Goal: Complete application form

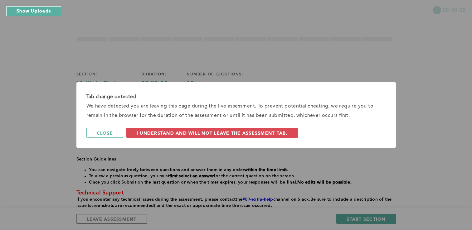
scroll to position [46, 0]
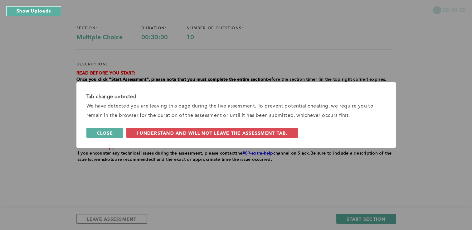
click at [115, 130] on button "Close" at bounding box center [104, 133] width 37 height 10
click at [109, 132] on span "Close" at bounding box center [105, 133] width 16 height 6
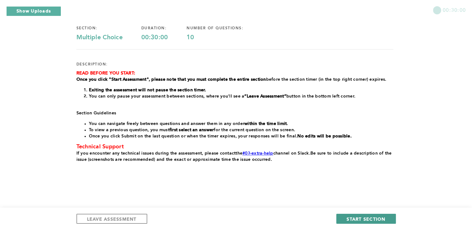
click at [375, 217] on span "START SECTION" at bounding box center [365, 219] width 39 height 6
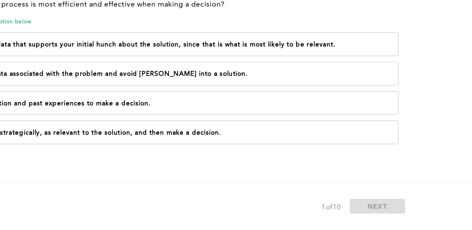
scroll to position [0, 0]
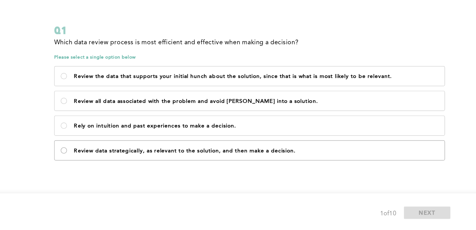
click at [86, 163] on decision\ "Review data strategically, as relevant to the solution, and then make a decisio…" at bounding box center [86, 164] width 5 height 5
radio decision\ "true"
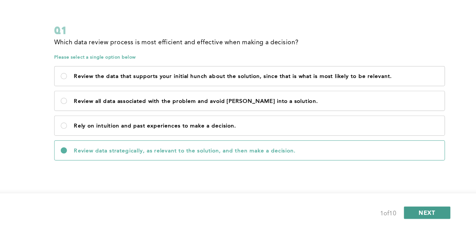
click at [382, 212] on span "NEXT" at bounding box center [379, 214] width 13 height 6
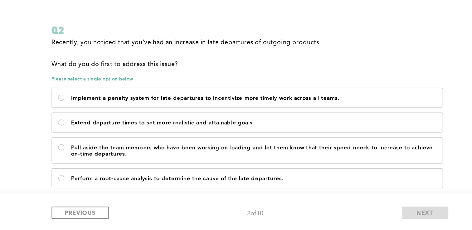
scroll to position [14, 0]
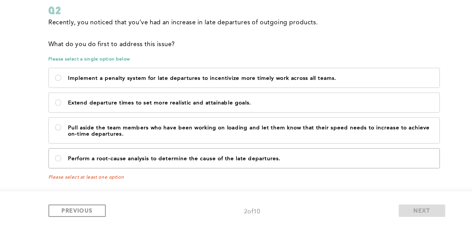
click at [84, 168] on label "Perform a root-cause analysis to determine the cause of the late departures." at bounding box center [234, 173] width 314 height 16
click at [84, 170] on departures\ "Perform a root-cause analysis to determine the cause of the late departures." at bounding box center [84, 172] width 5 height 5
radio departures\ "true"
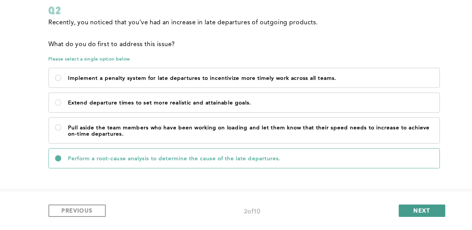
click at [374, 214] on span "NEXT" at bounding box center [376, 214] width 13 height 6
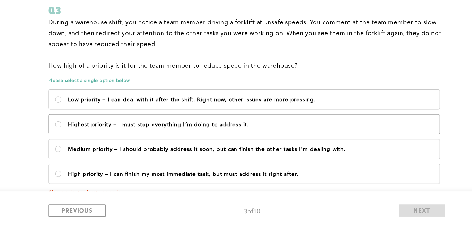
click at [81, 143] on label "Highest priority – I must stop everything I’m doing to address it." at bounding box center [234, 145] width 314 height 16
click at [82, 143] on it\ "Highest priority – I must stop everything I’m doing to address it." at bounding box center [84, 145] width 5 height 5
radio it\ "true"
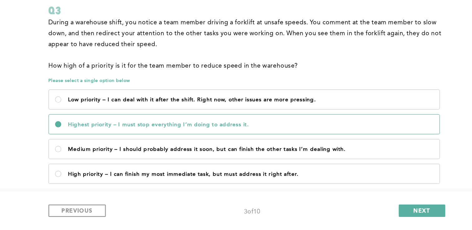
click at [91, 145] on label "Highest priority – I must stop everything I’m doing to address it." at bounding box center [234, 145] width 314 height 16
click at [87, 145] on it\ "Highest priority – I must stop everything I’m doing to address it." at bounding box center [84, 145] width 5 height 5
click at [380, 212] on span "NEXT" at bounding box center [376, 214] width 13 height 6
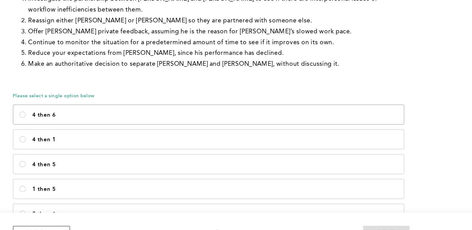
scroll to position [82, 0]
click at [84, 120] on 6\<\/p\> "4 then 6" at bounding box center [84, 120] width 5 height 5
radio 6\<\/p\> "true"
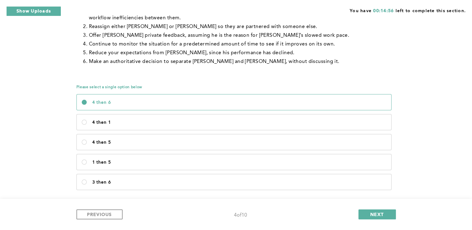
scroll to position [100, 0]
click at [379, 212] on span "NEXT" at bounding box center [376, 214] width 13 height 6
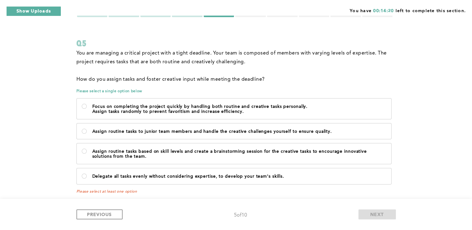
scroll to position [28, 0]
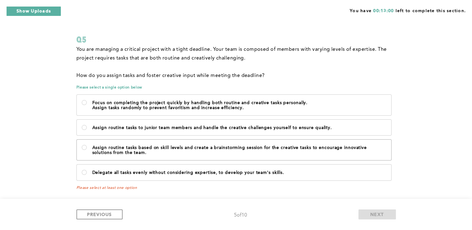
click at [80, 146] on label "Assign routine tasks based on skill levels and create a brainstorming session f…" at bounding box center [234, 150] width 314 height 21
click at [82, 146] on team\ "Assign routine tasks based on skill levels and create a brainstorming session f…" at bounding box center [84, 147] width 5 height 5
radio team\ "true"
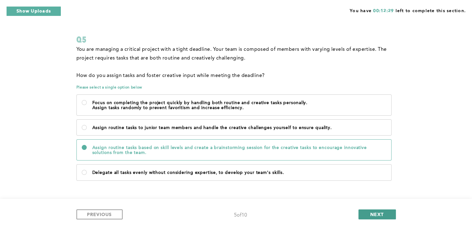
click at [379, 212] on span "NEXT" at bounding box center [376, 214] width 13 height 6
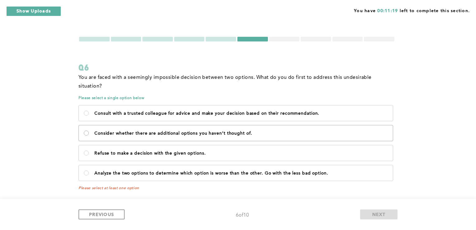
click at [86, 131] on of\ "Consider whether there are additional options you haven’t thought of." at bounding box center [86, 133] width 5 height 5
radio of\ "true"
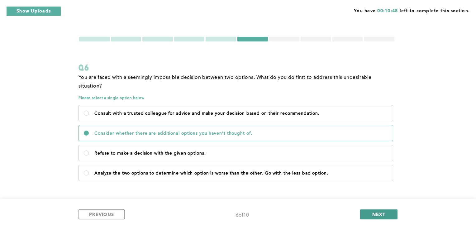
click at [384, 214] on span "NEXT" at bounding box center [379, 214] width 13 height 6
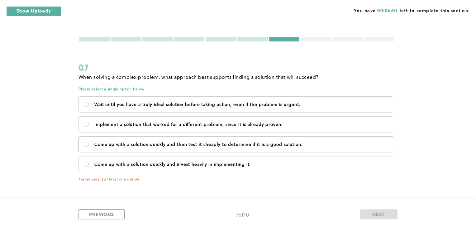
click at [84, 142] on label "Come up with a solution quickly and then test it cheaply to determine if it is …" at bounding box center [236, 145] width 314 height 16
click at [84, 142] on solution\ "Come up with a solution quickly and then test it cheaply to determine if it is …" at bounding box center [86, 144] width 5 height 5
radio solution\ "true"
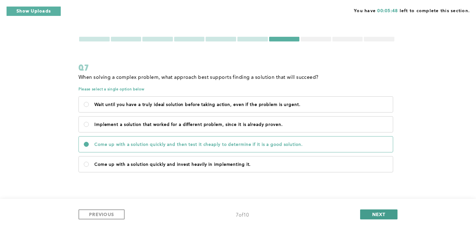
click at [378, 213] on span "NEXT" at bounding box center [379, 214] width 13 height 6
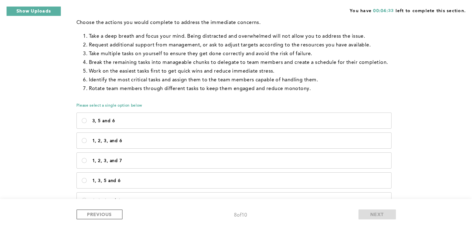
scroll to position [89, 0]
click at [82, 162] on 7\<\/p\> "1, 2, 3, and 7" at bounding box center [84, 160] width 5 height 5
radio 7\<\/p\> "true"
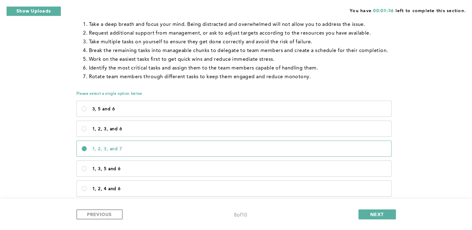
scroll to position [101, 0]
click at [380, 215] on span "NEXT" at bounding box center [376, 214] width 13 height 6
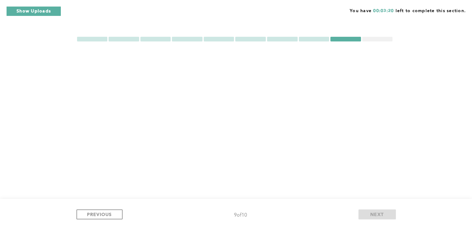
scroll to position [0, 0]
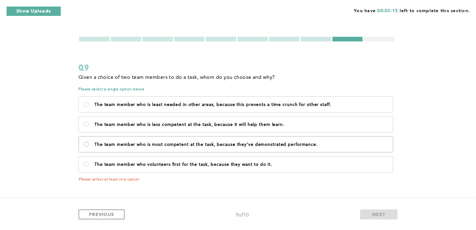
click at [86, 143] on performance\ "The team member who is most competent at the task, because they’ve demonstrated…" at bounding box center [86, 144] width 5 height 5
radio performance\ "true"
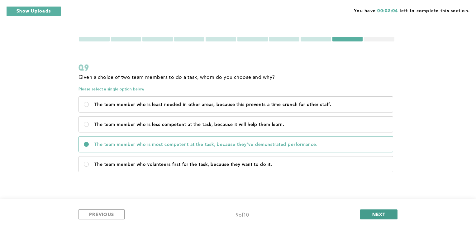
click at [378, 211] on span "NEXT" at bounding box center [379, 214] width 13 height 6
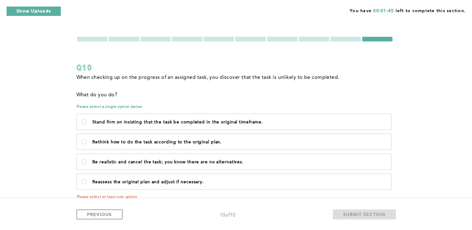
scroll to position [9, 0]
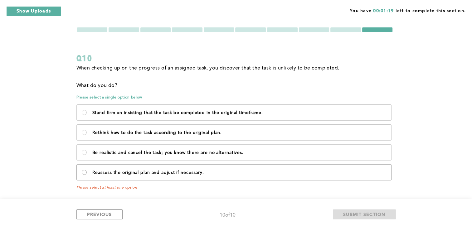
click at [83, 170] on necessary\ "Reassess the original plan and adjust if necessary." at bounding box center [84, 172] width 5 height 5
radio necessary\ "true"
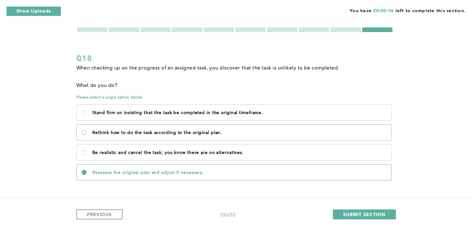
click at [84, 132] on plan\ "Rethink how to do the task according to the original plan." at bounding box center [84, 132] width 5 height 5
radio plan\ "true"
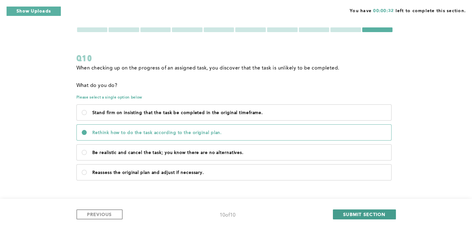
click at [365, 211] on span "SUBMIT SECTION" at bounding box center [364, 214] width 42 height 6
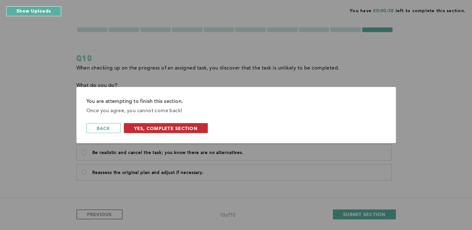
click at [178, 128] on span "Yes, Complete Section" at bounding box center [165, 128] width 63 height 6
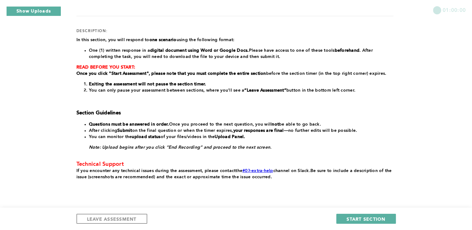
scroll to position [95, 0]
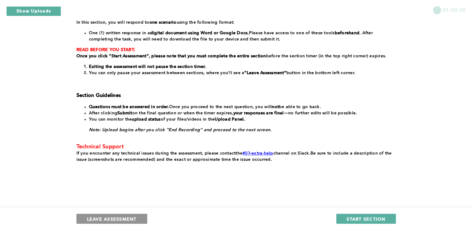
click at [109, 215] on button "LEAVE ASSESSMENT" at bounding box center [111, 219] width 71 height 10
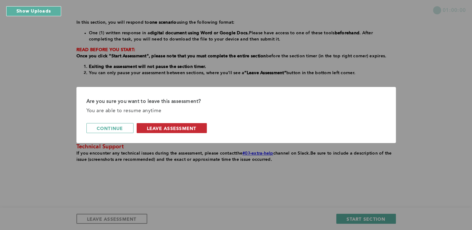
click at [165, 127] on span "leave assessment" at bounding box center [172, 128] width 50 height 6
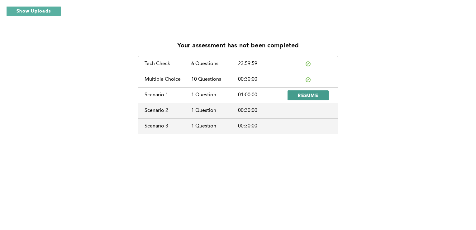
click at [311, 94] on span "RESUME" at bounding box center [308, 95] width 21 height 6
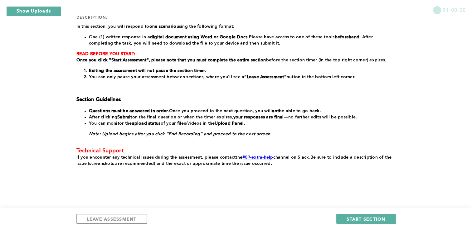
scroll to position [95, 0]
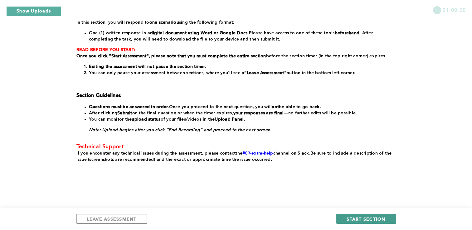
click at [378, 218] on span "START SECTION" at bounding box center [365, 219] width 39 height 6
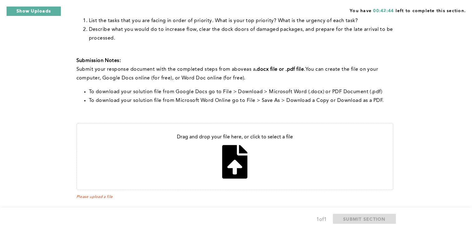
scroll to position [235, 0]
click at [231, 159] on input "file" at bounding box center [235, 157] width 316 height 66
type input "C:\fakepath\Untitled document (4).pdf"
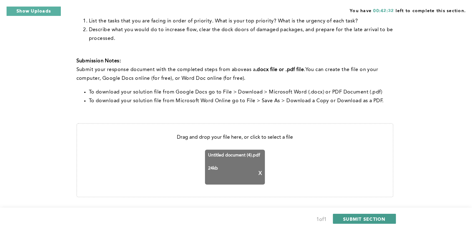
click at [368, 217] on span "SUBMIT SECTION" at bounding box center [364, 219] width 42 height 6
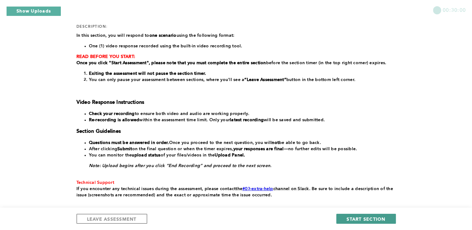
scroll to position [117, 0]
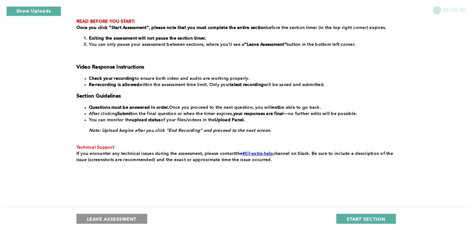
click at [136, 216] on span "LEAVE ASSESSMENT" at bounding box center [112, 219] width 50 height 6
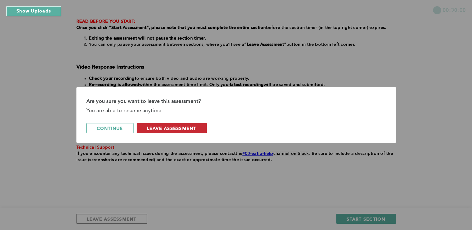
click at [169, 126] on span "leave assessment" at bounding box center [172, 128] width 50 height 6
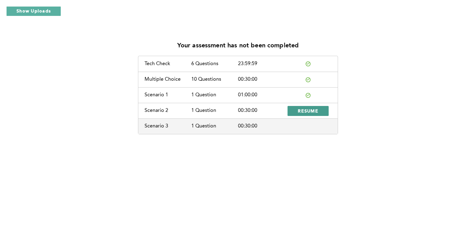
click at [309, 112] on span "RESUME" at bounding box center [308, 111] width 21 height 6
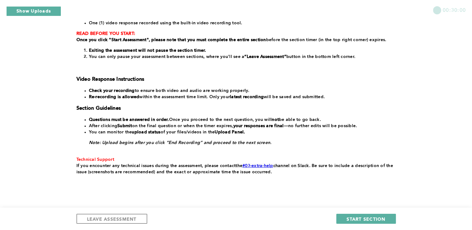
scroll to position [107, 0]
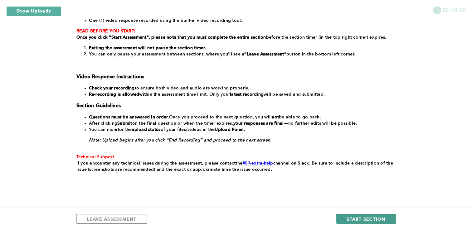
click at [365, 219] on span "START SECTION" at bounding box center [365, 219] width 39 height 6
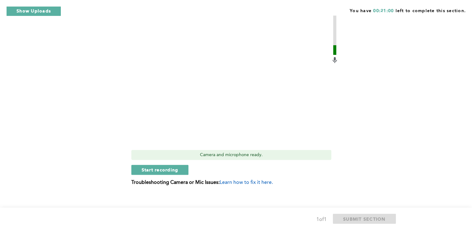
scroll to position [236, 0]
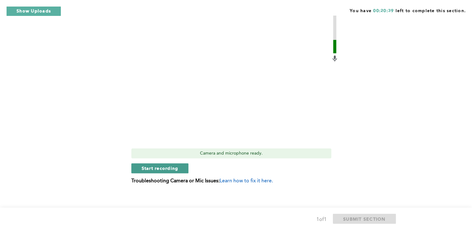
click at [158, 168] on span "Start recording" at bounding box center [160, 168] width 37 height 6
click at [158, 168] on span "Stop recording" at bounding box center [160, 168] width 36 height 6
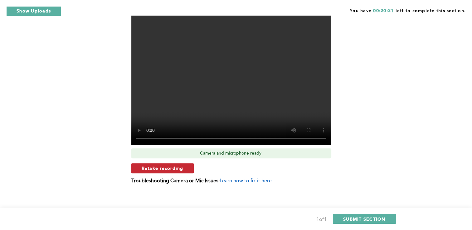
click at [172, 167] on span "Retake recording" at bounding box center [163, 168] width 42 height 6
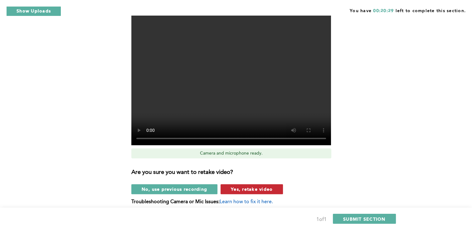
click at [264, 188] on span "Yes, retake video" at bounding box center [252, 189] width 42 height 6
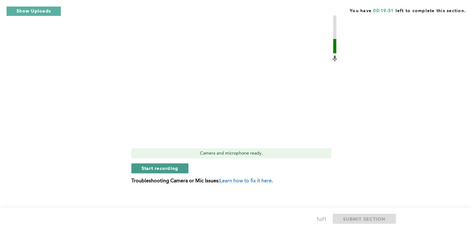
click at [166, 167] on span "Start recording" at bounding box center [160, 168] width 37 height 6
click at [166, 167] on span "Stop recording" at bounding box center [160, 168] width 36 height 6
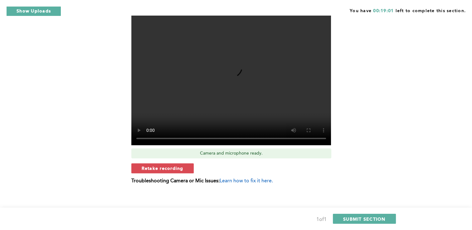
click at [166, 167] on span "Retake recording" at bounding box center [163, 168] width 42 height 6
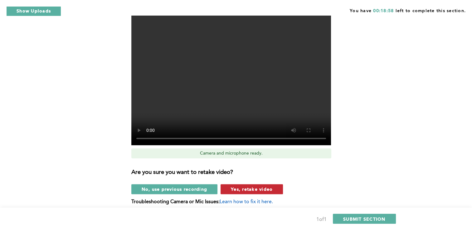
click at [245, 191] on span "Yes, retake video" at bounding box center [252, 189] width 42 height 6
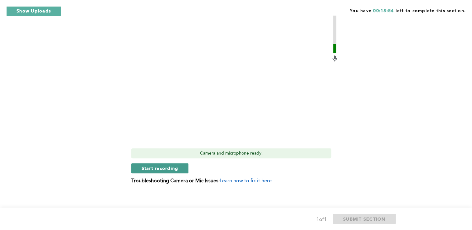
click at [157, 167] on span "Start recording" at bounding box center [160, 168] width 37 height 6
click at [157, 167] on span "Stop recording" at bounding box center [160, 168] width 36 height 6
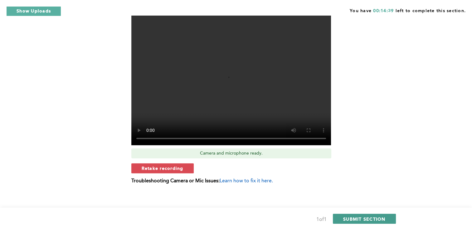
click at [365, 218] on span "SUBMIT SECTION" at bounding box center [364, 219] width 42 height 6
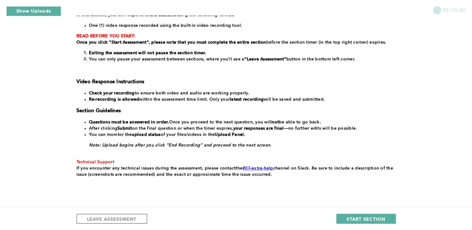
scroll to position [117, 0]
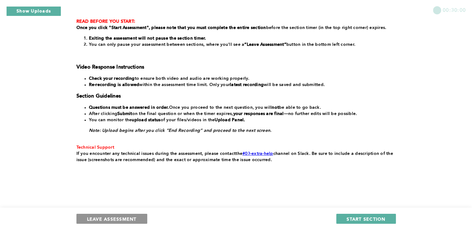
click at [99, 220] on span "LEAVE ASSESSMENT" at bounding box center [112, 219] width 50 height 6
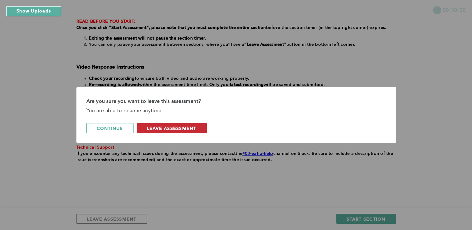
click at [172, 128] on span "leave assessment" at bounding box center [172, 128] width 50 height 6
